Goal: Navigation & Orientation: Understand site structure

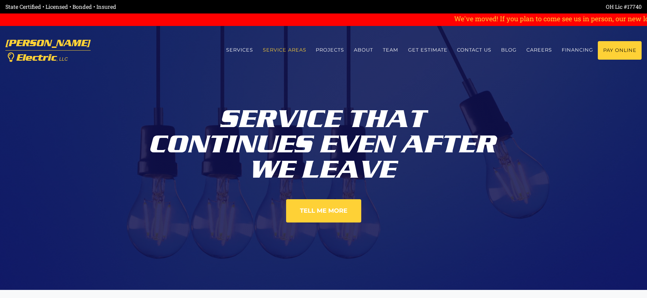
click at [290, 50] on link "Service Areas" at bounding box center [284, 50] width 53 height 18
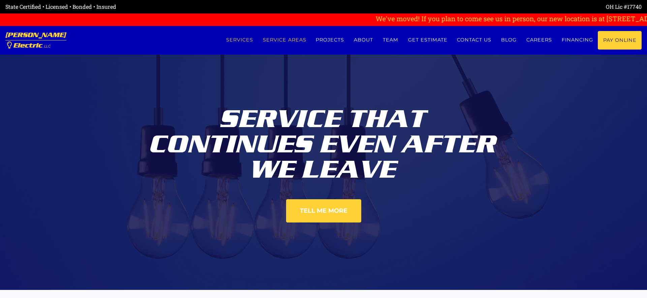
scroll to position [742, 0]
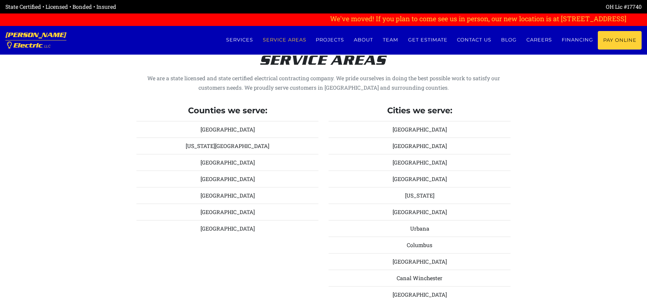
click at [230, 176] on li "[GEOGRAPHIC_DATA]" at bounding box center [227, 179] width 182 height 17
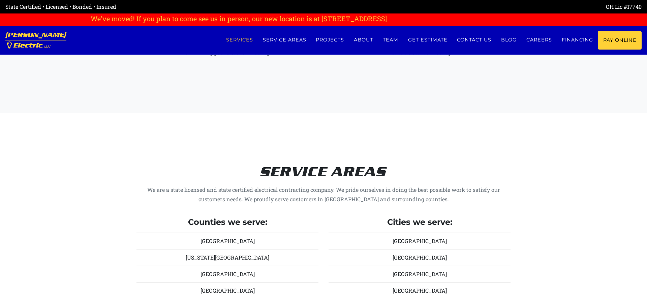
scroll to position [624, 0]
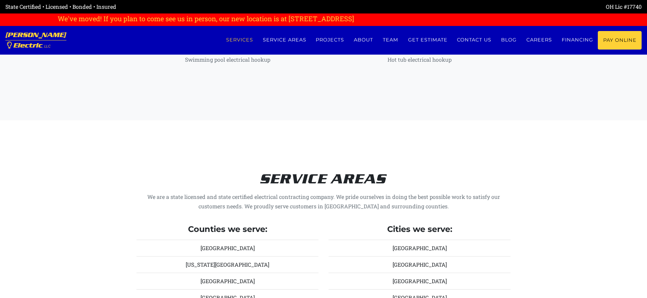
click at [246, 39] on link "Services" at bounding box center [239, 40] width 37 height 18
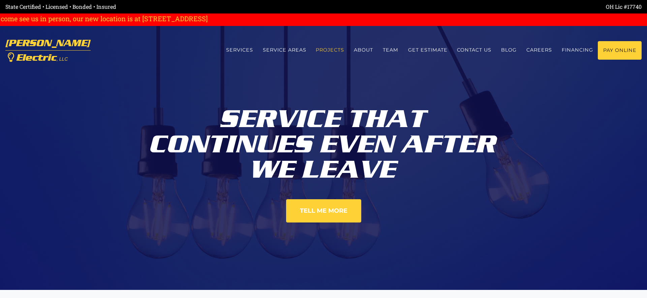
click at [335, 52] on link "Projects" at bounding box center [330, 50] width 38 height 18
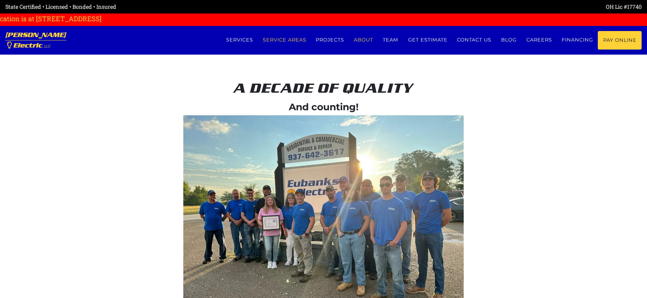
scroll to position [0, -188]
click at [363, 41] on link "About" at bounding box center [363, 40] width 29 height 18
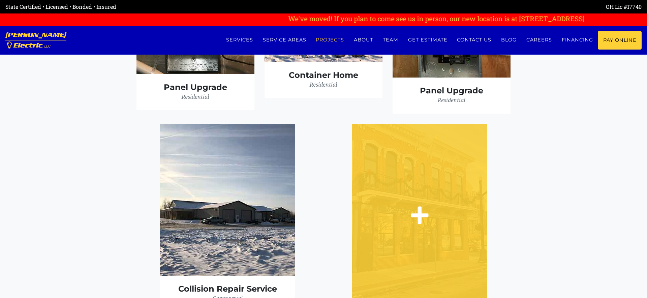
scroll to position [1931, 0]
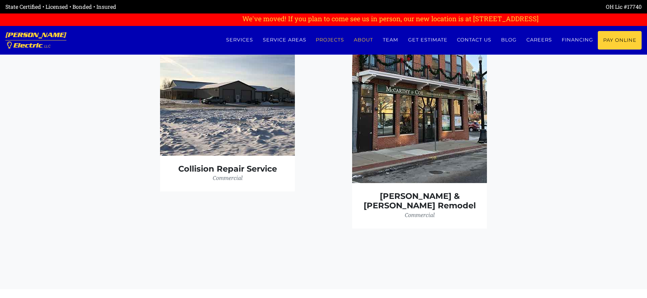
click at [359, 40] on link "About" at bounding box center [363, 40] width 29 height 18
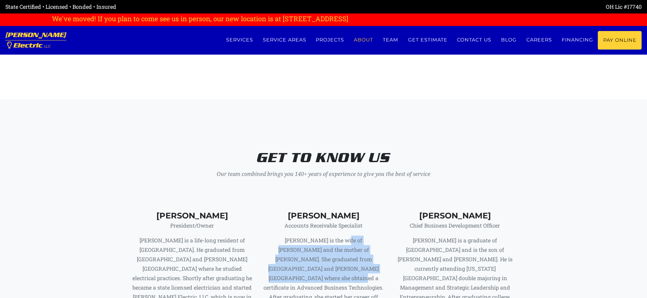
drag, startPoint x: 331, startPoint y: 230, endPoint x: 366, endPoint y: 251, distance: 41.4
click at [366, 251] on p "[PERSON_NAME] is the wife of [PERSON_NAME] and the mother of [PERSON_NAME]. She…" at bounding box center [323, 297] width 121 height 123
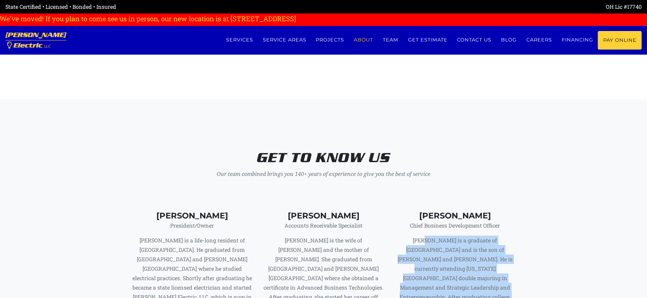
drag, startPoint x: 461, startPoint y: 231, endPoint x: 511, endPoint y: 282, distance: 71.0
click at [511, 282] on p "[PERSON_NAME] is a graduate of [GEOGRAPHIC_DATA] and is the son of [PERSON_NAME…" at bounding box center [454, 283] width 121 height 94
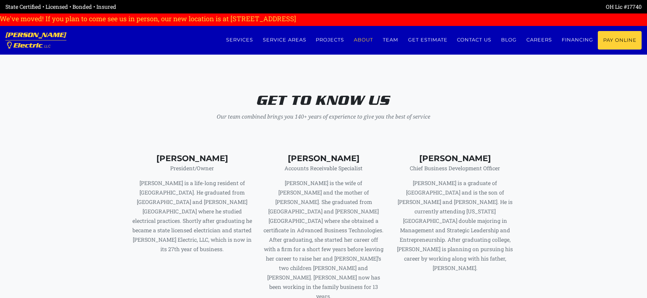
click at [520, 225] on div "[PERSON_NAME] Chief Business Development Officer [PERSON_NAME] is a graduate of…" at bounding box center [454, 231] width 131 height 173
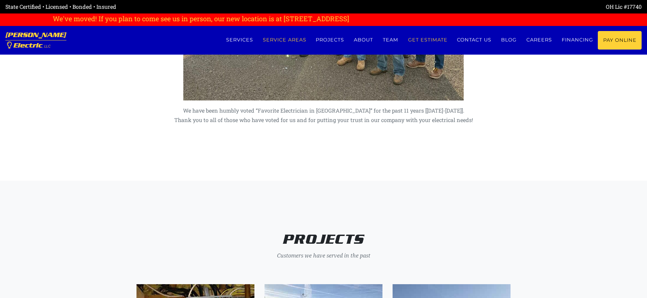
click at [422, 42] on link "Get estimate" at bounding box center [427, 40] width 49 height 18
